Goal: Task Accomplishment & Management: Use online tool/utility

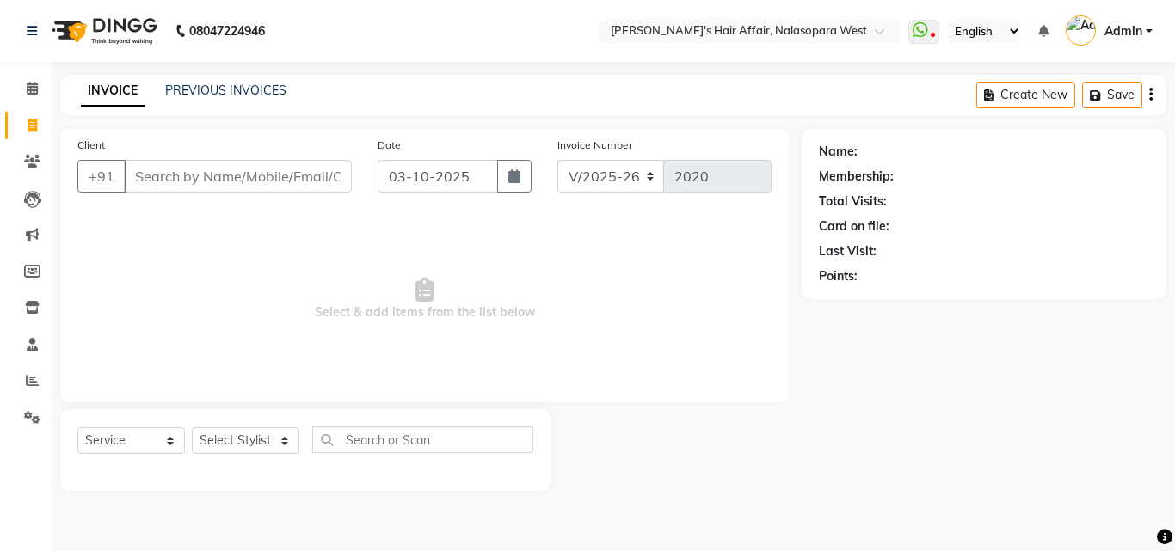
select select "6172"
select select "service"
click at [270, 434] on select "Select Stylist [PERSON_NAME] [PERSON_NAME] Hair Affair Laksh [PERSON_NAME] [PER…" at bounding box center [245, 440] width 107 height 27
select select "45513"
click at [192, 427] on select "Select Stylist [PERSON_NAME] [PERSON_NAME] Hair Affair Laksh [PERSON_NAME] [PER…" at bounding box center [245, 440] width 107 height 27
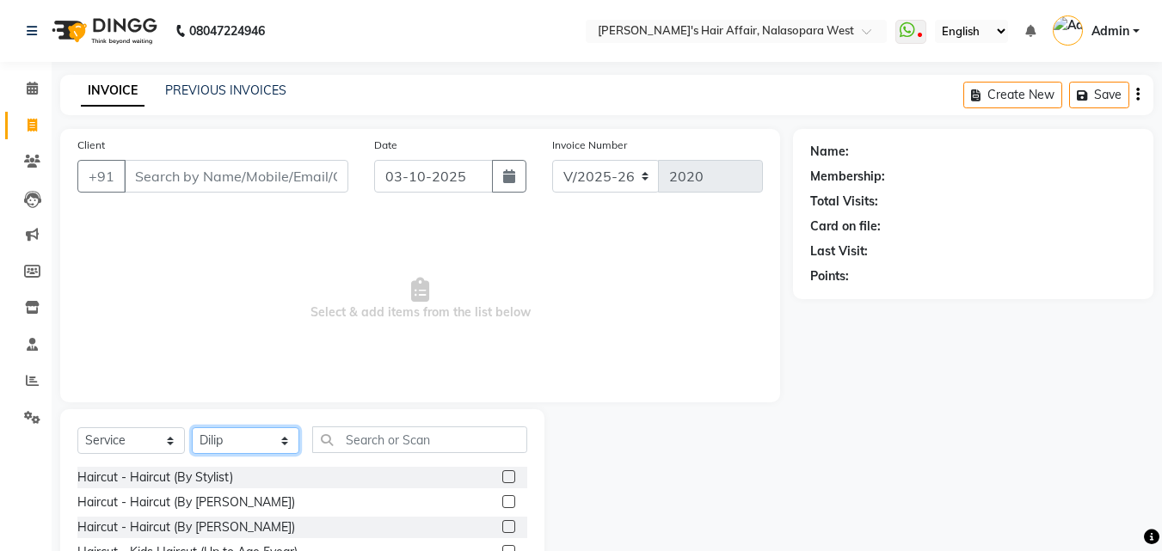
scroll to position [138, 0]
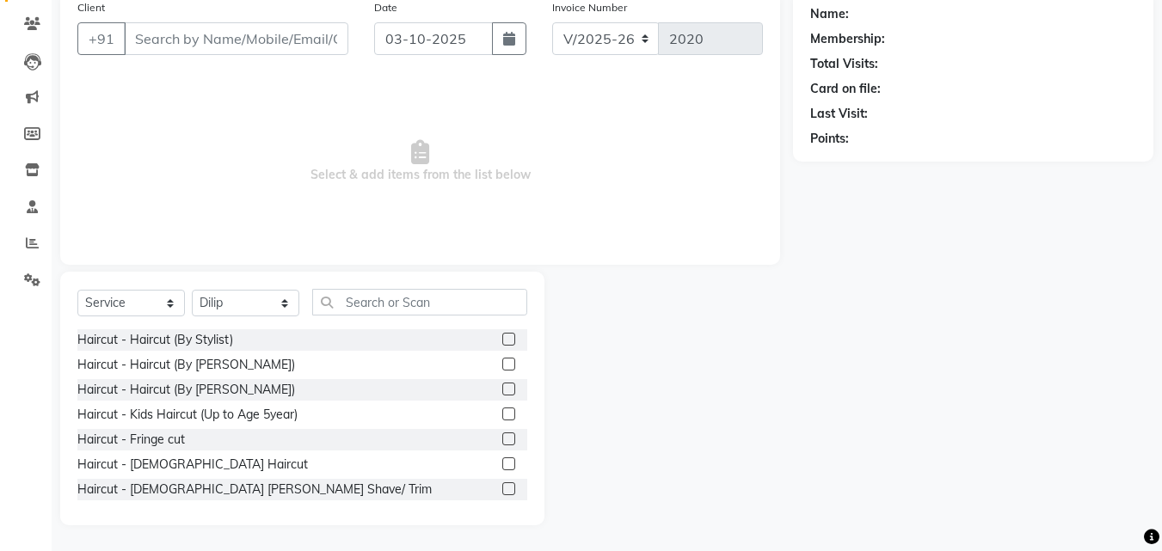
click at [502, 459] on label at bounding box center [508, 463] width 13 height 13
click at [502, 459] on input "checkbox" at bounding box center [507, 464] width 11 height 11
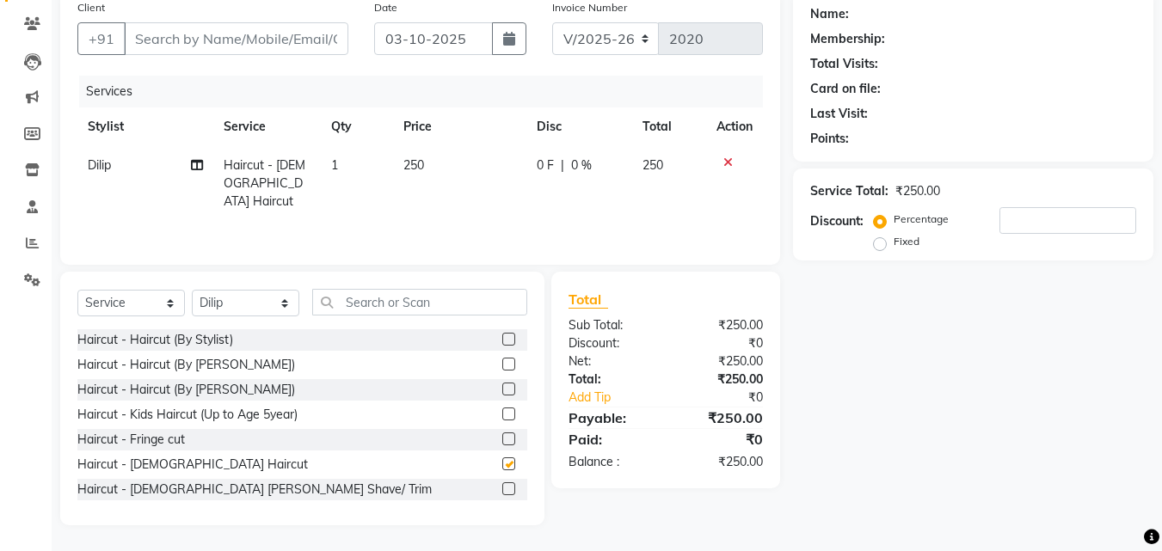
checkbox input "false"
click at [502, 494] on label at bounding box center [508, 488] width 13 height 13
click at [502, 494] on input "checkbox" at bounding box center [507, 489] width 11 height 11
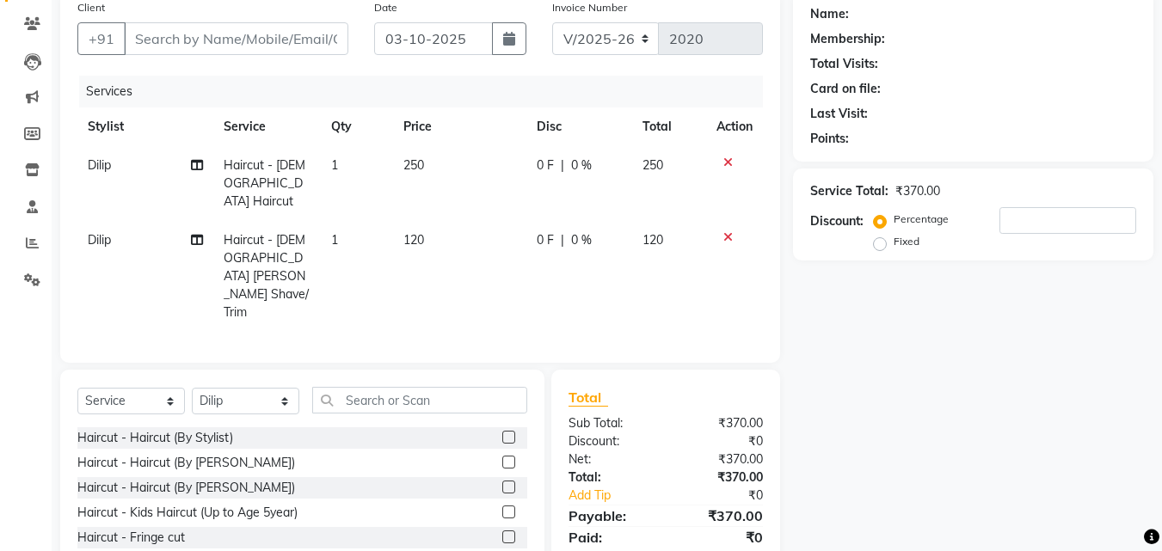
checkbox input "false"
click at [273, 50] on input "Client" at bounding box center [236, 38] width 224 height 33
type input "A"
type input "0"
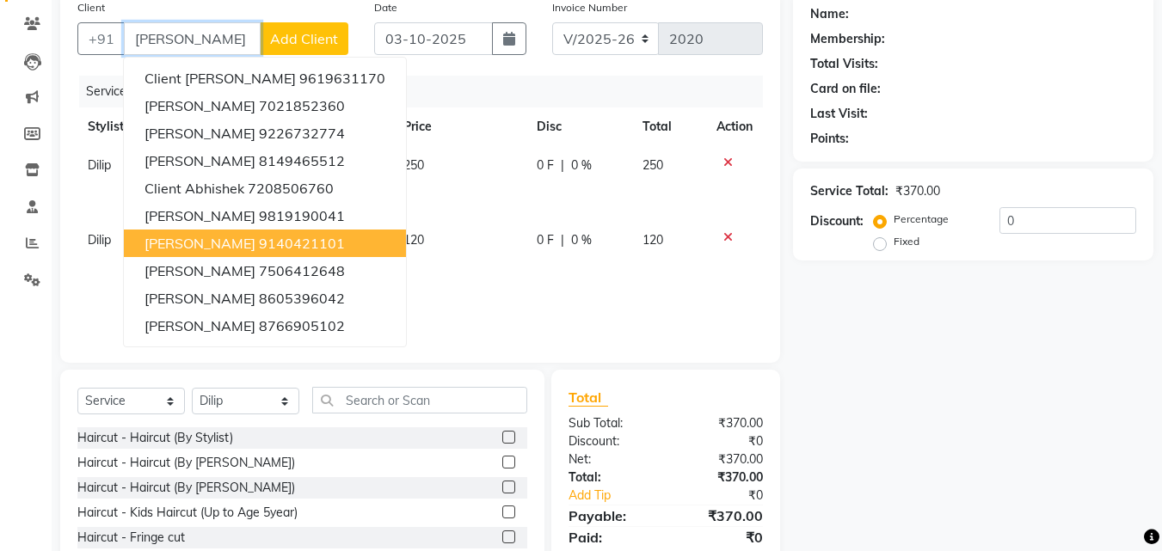
click at [244, 232] on button "[PERSON_NAME] 9140421101" at bounding box center [265, 244] width 282 height 28
type input "9140421101"
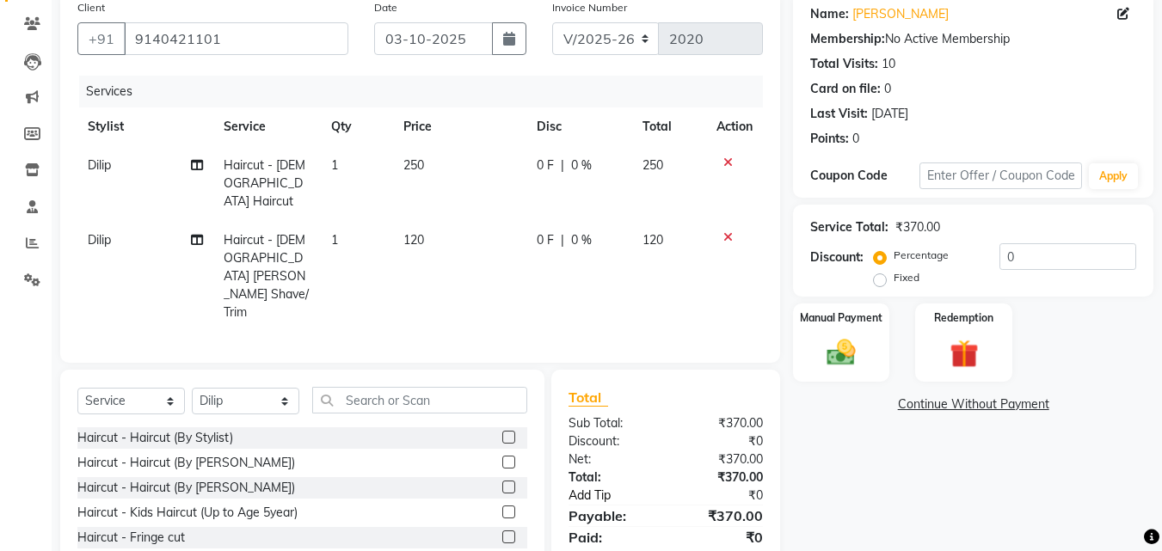
click at [578, 487] on link "Add Tip" at bounding box center [619, 496] width 128 height 18
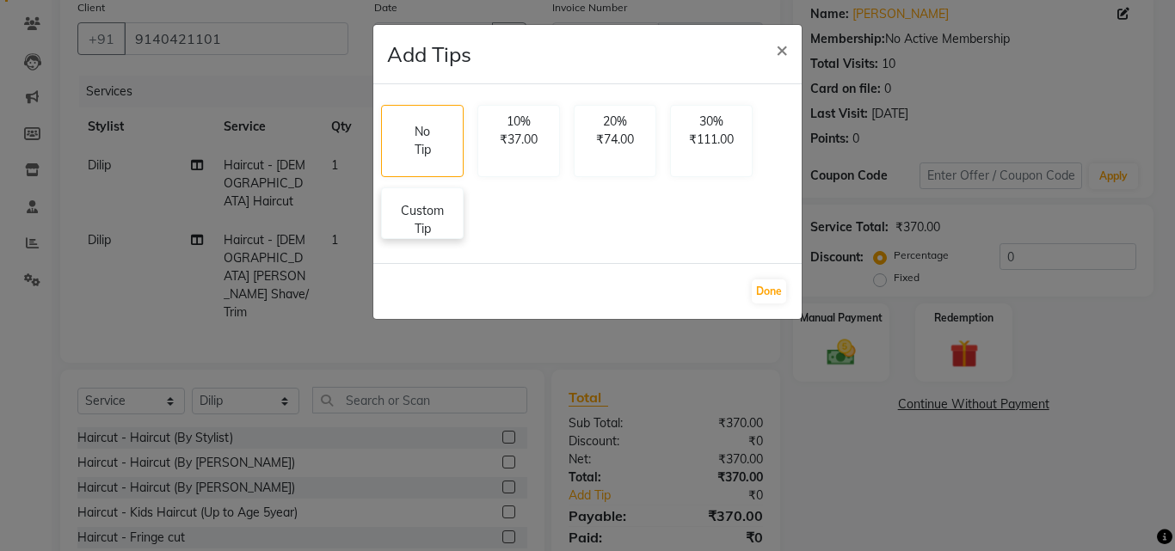
click at [432, 226] on p "Custom Tip" at bounding box center [422, 220] width 60 height 36
select select "45513"
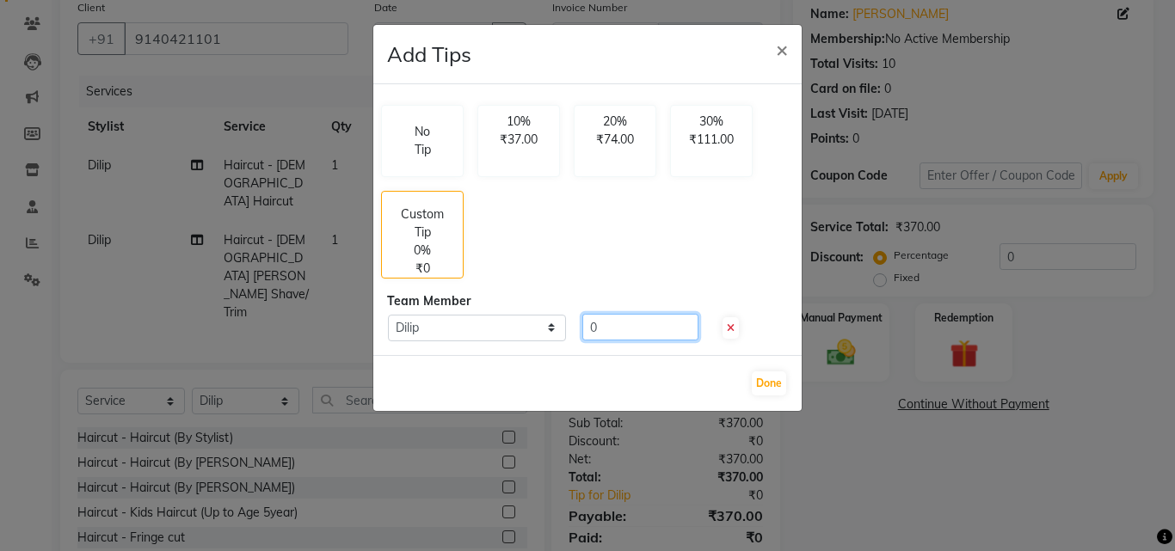
click at [627, 326] on input "0" at bounding box center [640, 327] width 116 height 27
type input "50"
click at [758, 390] on button "Done" at bounding box center [769, 383] width 34 height 24
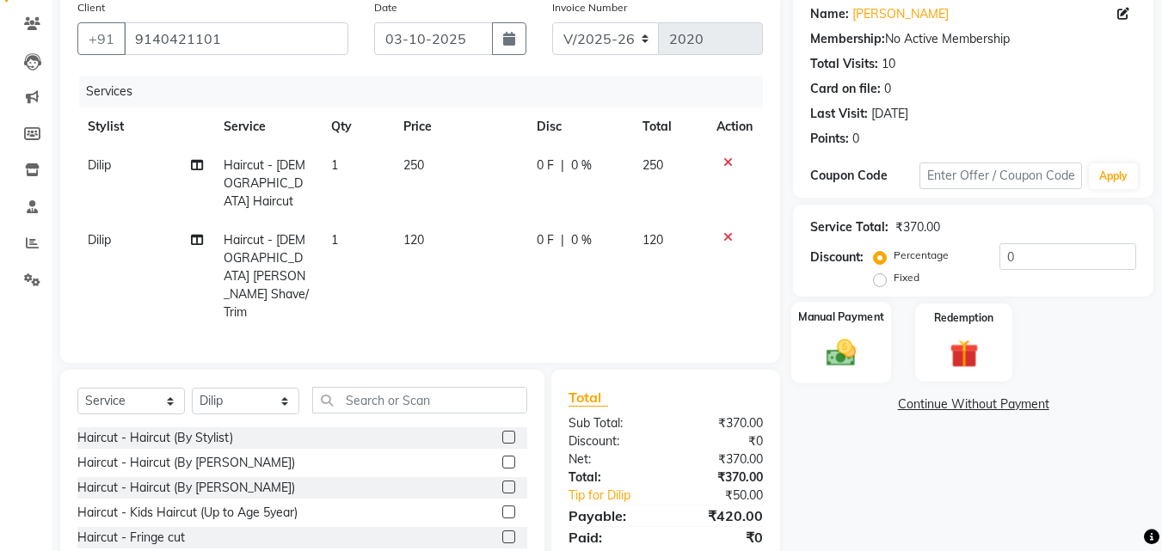
click at [845, 344] on img at bounding box center [841, 352] width 48 height 34
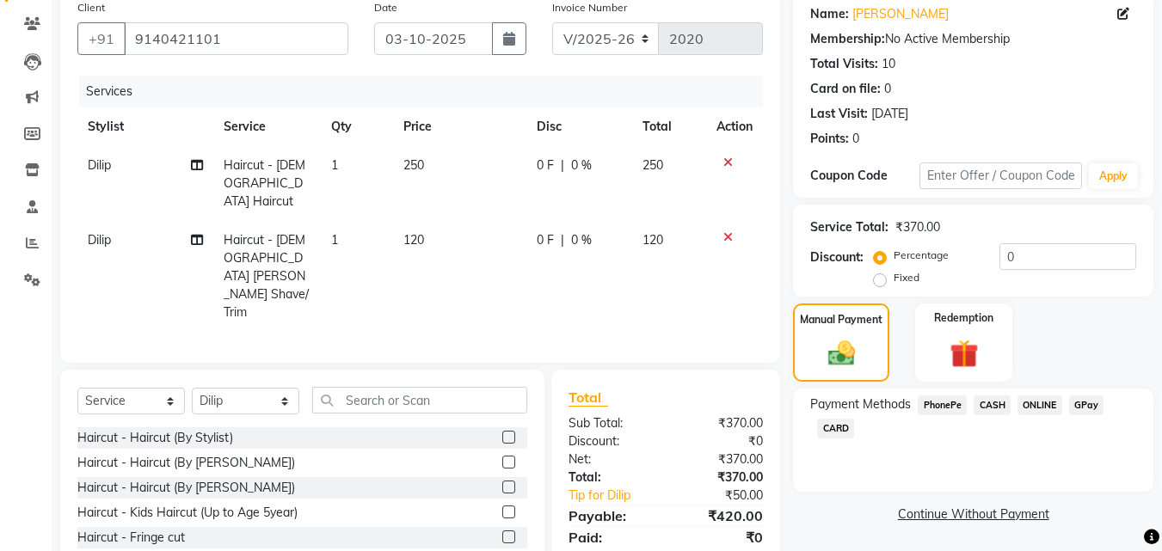
scroll to position [194, 0]
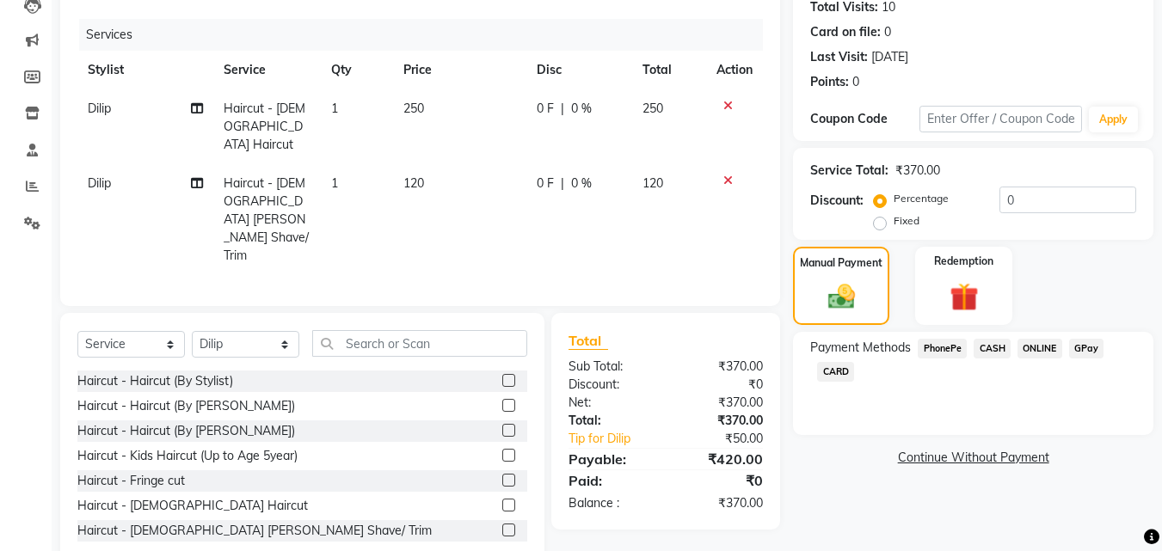
click at [1085, 347] on span "GPay" at bounding box center [1086, 349] width 35 height 20
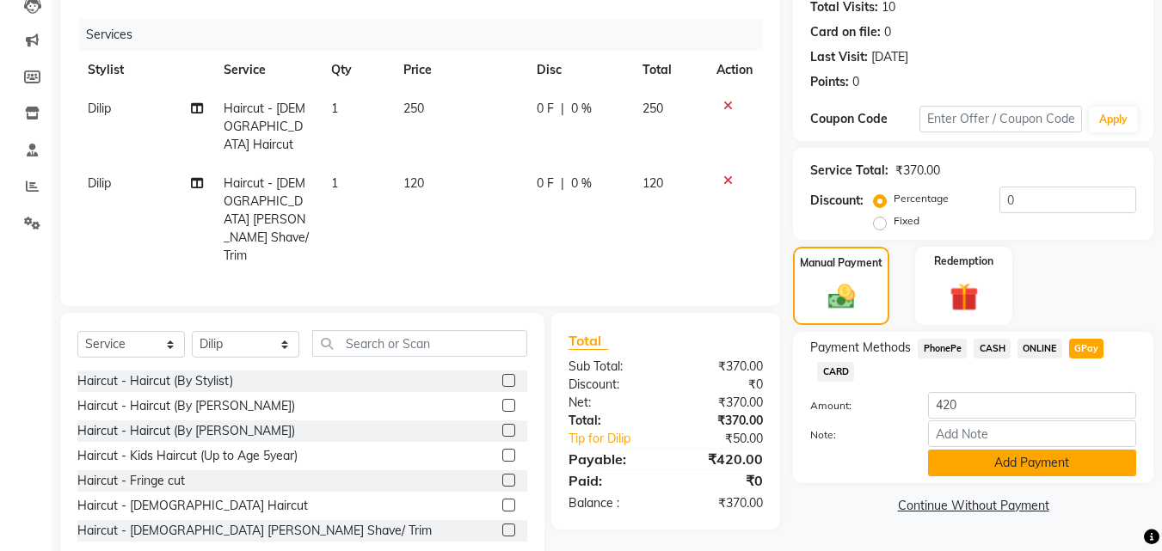
click at [955, 456] on button "Add Payment" at bounding box center [1032, 463] width 208 height 27
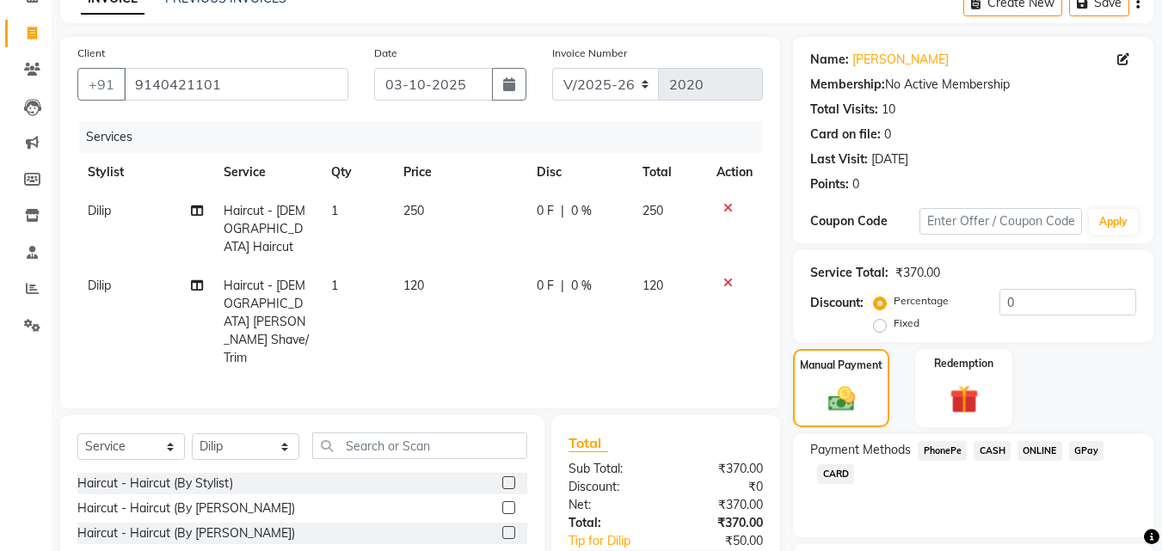
scroll to position [236, 0]
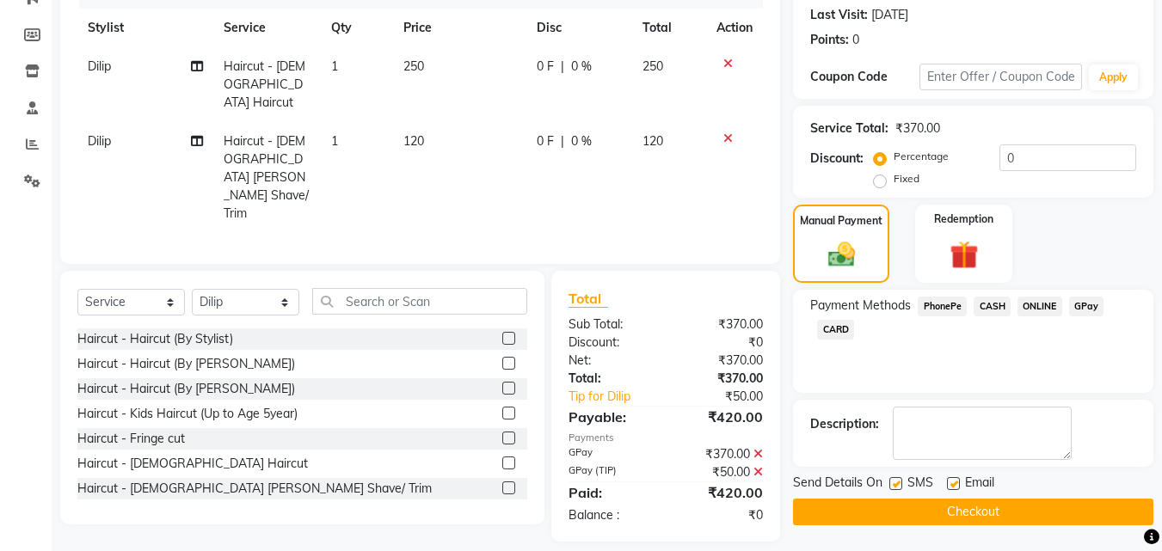
click at [1010, 505] on button "Checkout" at bounding box center [973, 512] width 360 height 27
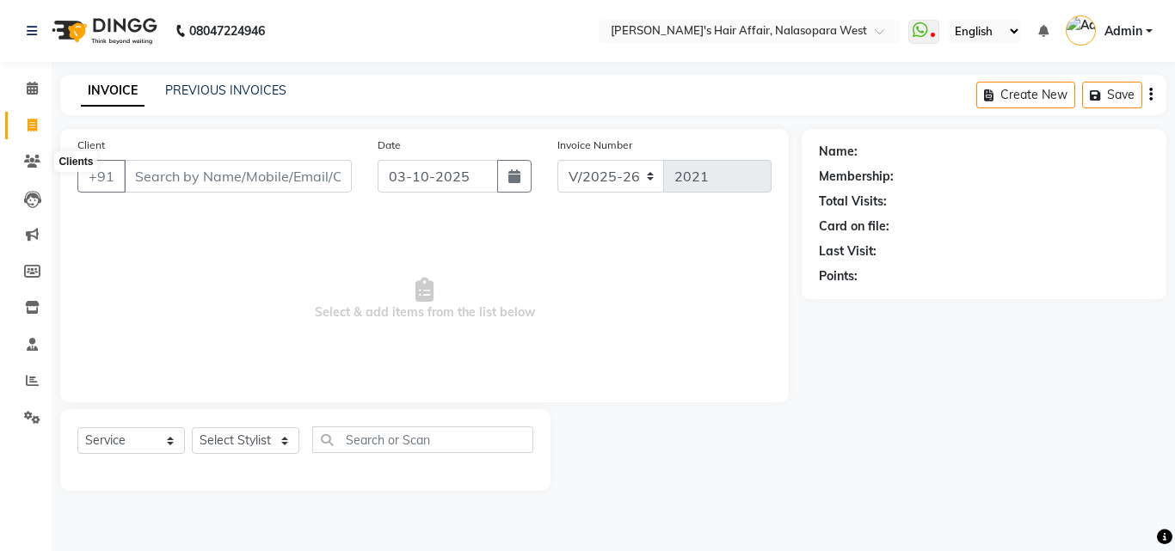
select select "6172"
select select "service"
